Goal: Communication & Community: Participate in discussion

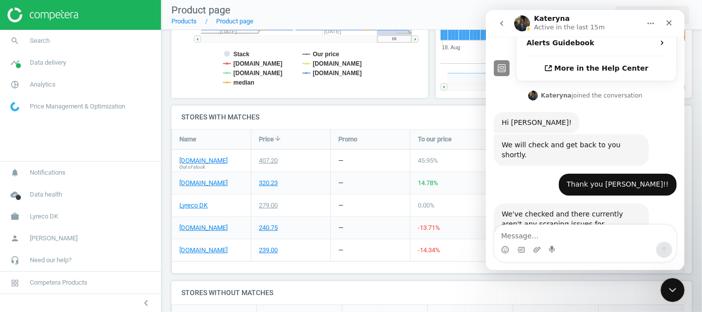
click at [518, 237] on textarea "Message…" at bounding box center [585, 233] width 182 height 17
type textarea "o"
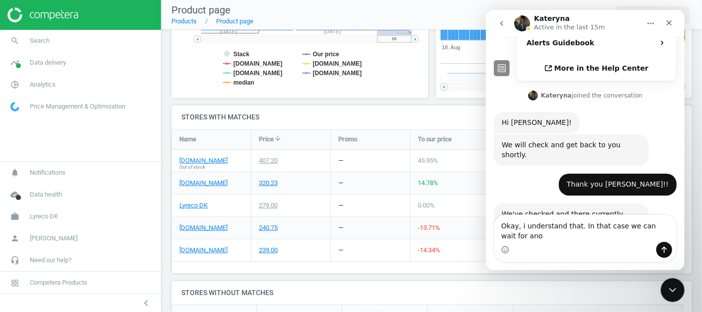
scroll to position [329, 0]
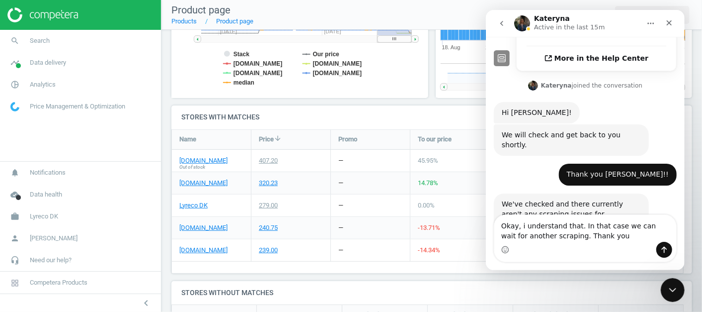
type textarea "Okay, i understand that. In that case we can wait for another scraping. Thank y…"
click at [579, 241] on textarea "Okay, i understand that. In that case we can wait for another scraping. Thank y…" at bounding box center [585, 228] width 182 height 27
click at [600, 239] on textarea "Okay, i understand that. In that case we can wait for another scraping. Thank y…" at bounding box center [585, 228] width 182 height 27
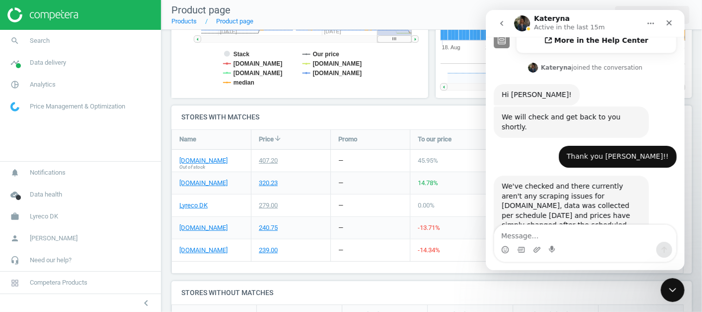
scroll to position [358, 0]
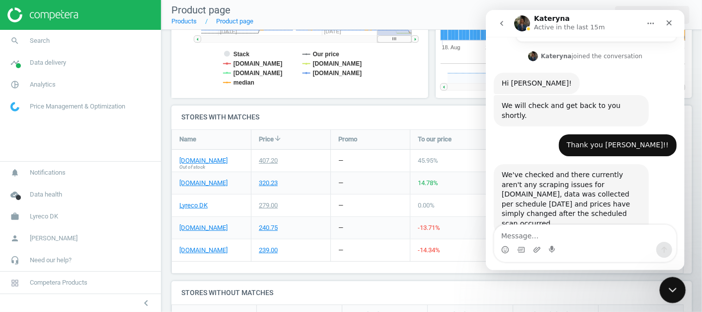
click at [678, 279] on div "Close Intercom Messenger" at bounding box center [672, 288] width 24 height 24
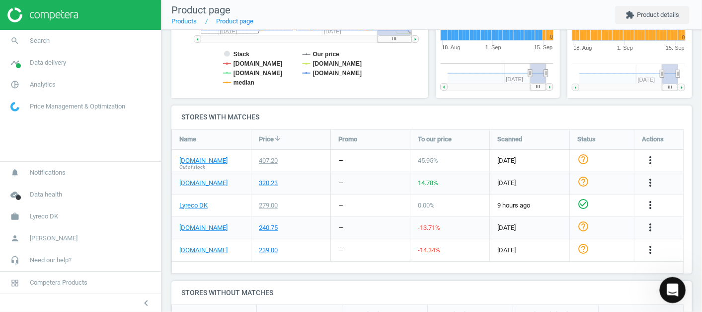
click at [678, 279] on div "Open Intercom Messenger" at bounding box center [671, 288] width 33 height 33
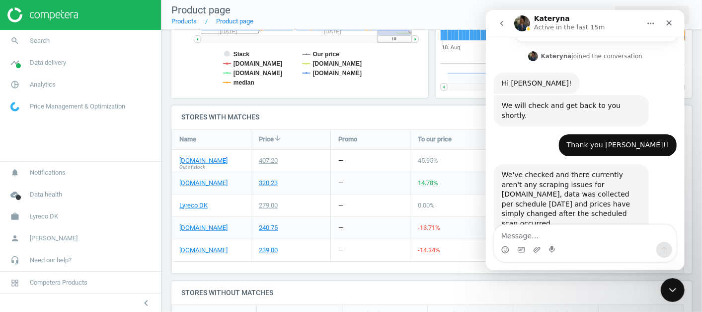
drag, startPoint x: 532, startPoint y: 194, endPoint x: 602, endPoint y: 208, distance: 71.0
click at [602, 258] on div "Okay, i understand that. In that case we can wait for another scraping. Thank y…" at bounding box center [598, 272] width 139 height 29
drag, startPoint x: 602, startPoint y: 208, endPoint x: 577, endPoint y: 203, distance: 25.8
click at [577, 258] on div "Okay, i understand that. In that case we can wait for another scraping. Thank y…" at bounding box center [598, 272] width 139 height 29
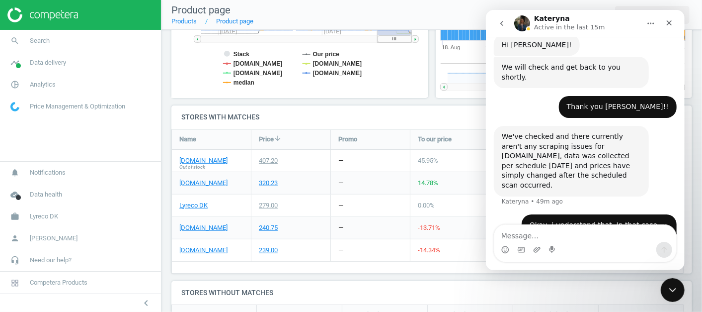
click at [543, 267] on div "Typing" at bounding box center [585, 286] width 183 height 38
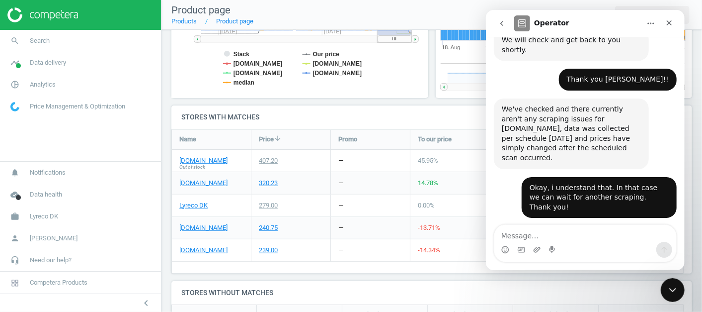
scroll to position [427, 0]
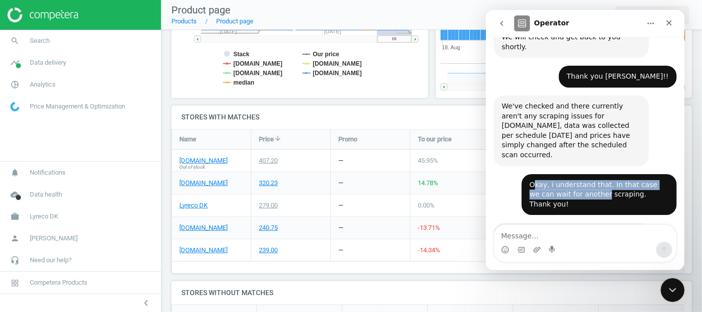
drag, startPoint x: 528, startPoint y: 115, endPoint x: 572, endPoint y: 126, distance: 45.2
click at [572, 180] on div "Okay, i understand that. In that case we can wait for another scraping. Thank y…" at bounding box center [598, 194] width 139 height 29
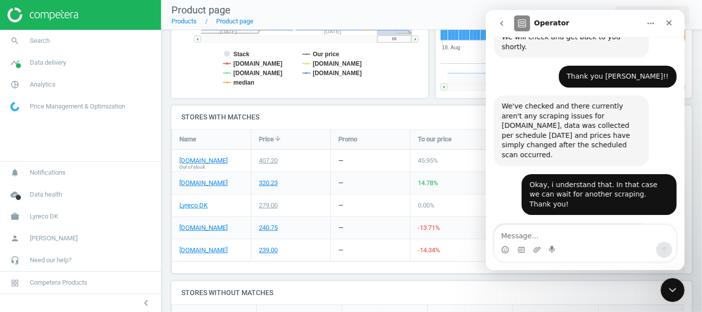
drag, startPoint x: 572, startPoint y: 126, endPoint x: 583, endPoint y: 133, distance: 13.0
click at [583, 174] on div "Okay, i understand that. In that case we can wait for another scraping. Thank y…" at bounding box center [598, 194] width 155 height 41
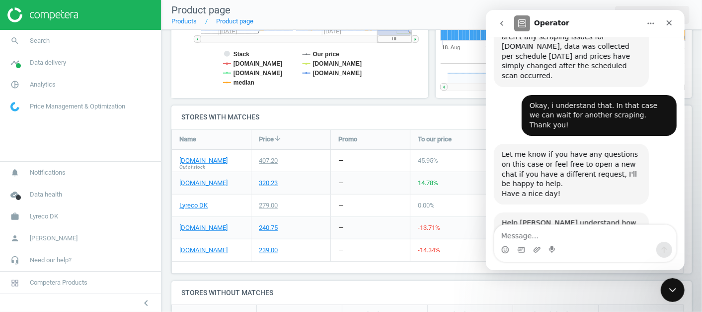
scroll to position [506, 0]
click at [672, 286] on icon "Close Intercom Messenger" at bounding box center [672, 288] width 12 height 12
